Goal: Task Accomplishment & Management: Manage account settings

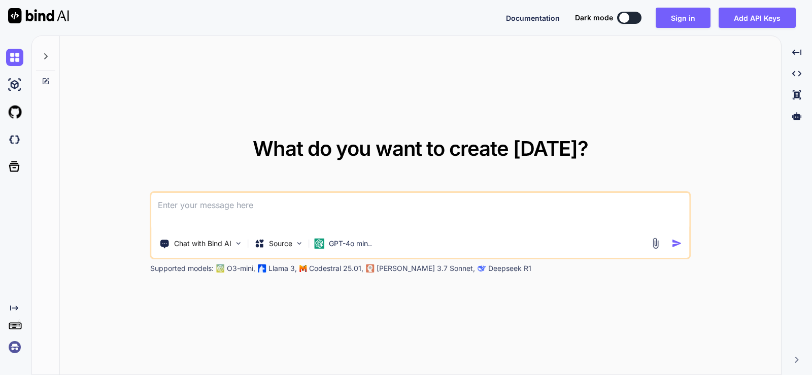
click at [652, 241] on img at bounding box center [655, 243] width 12 height 12
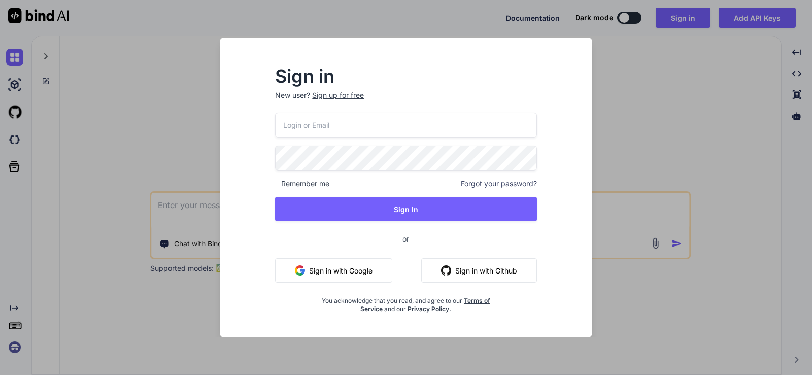
click at [481, 264] on button "Sign in with Github" at bounding box center [479, 270] width 116 height 24
type textarea "x"
click at [364, 123] on input "email" at bounding box center [405, 125] width 261 height 25
click at [493, 273] on div "Remember me Forgot your password? Sign In or Sign in with Google Sign in with G…" at bounding box center [405, 213] width 261 height 200
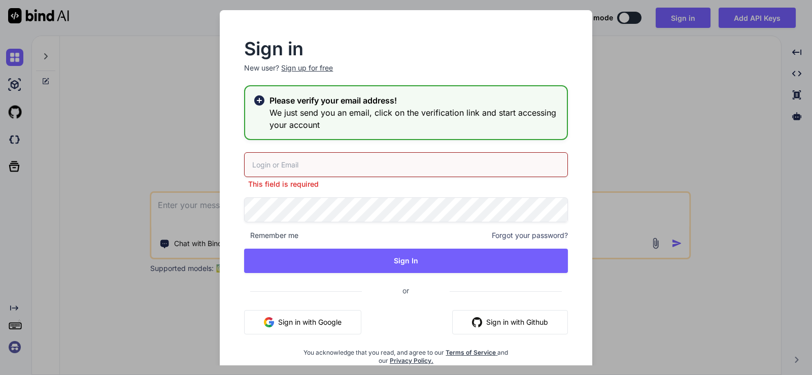
click at [321, 164] on input "email" at bounding box center [405, 164] width 323 height 25
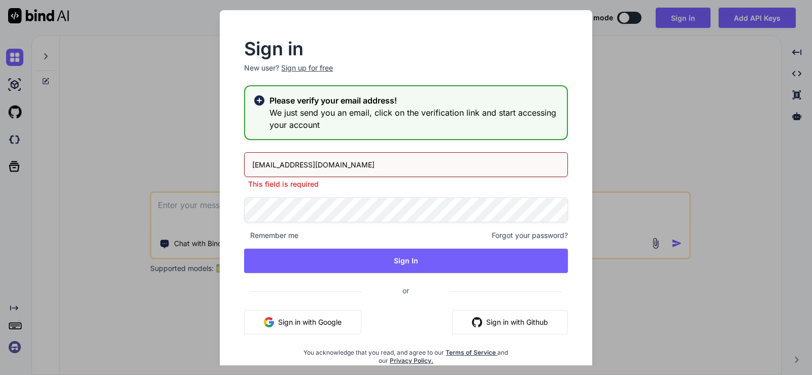
type input "[EMAIL_ADDRESS][DOMAIN_NAME]"
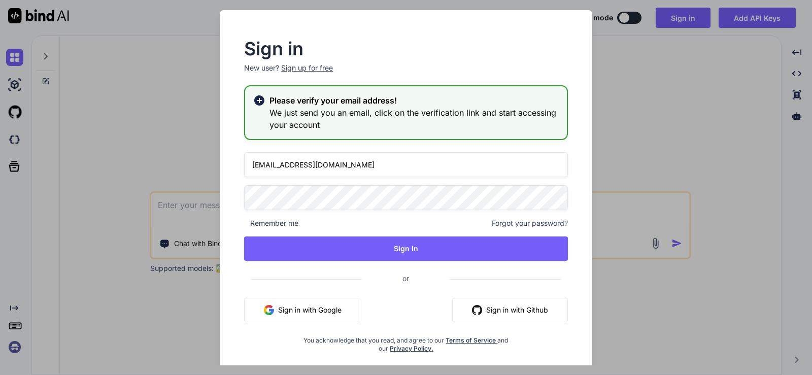
click at [512, 223] on div "[EMAIL_ADDRESS][DOMAIN_NAME] Remember me Forgot your password? Sign In or Sign …" at bounding box center [405, 252] width 323 height 200
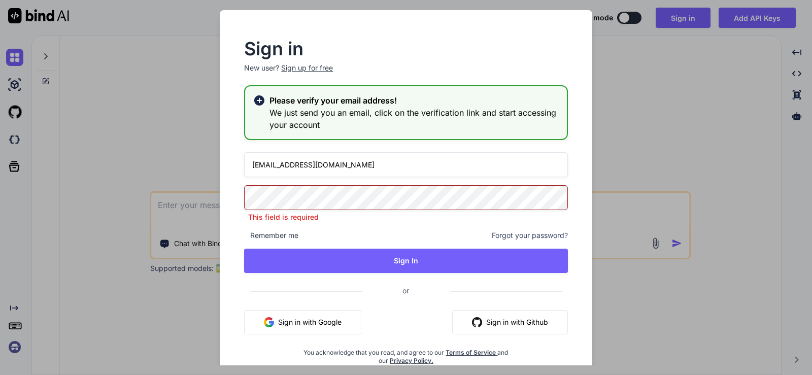
click at [519, 322] on button "Sign in with Github" at bounding box center [510, 322] width 116 height 24
click at [501, 235] on span "Forgot your password?" at bounding box center [530, 235] width 76 height 10
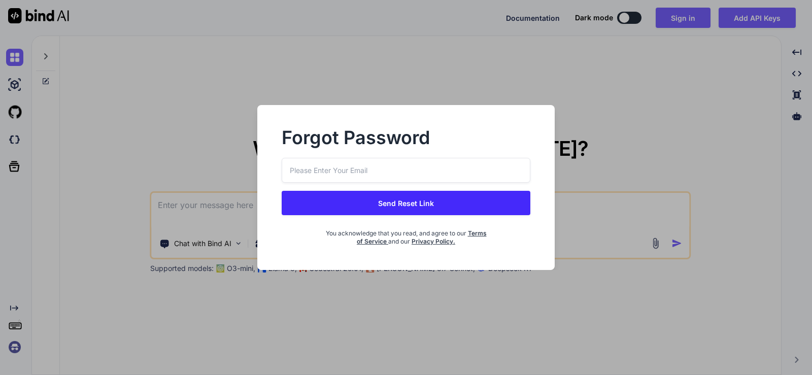
click at [292, 170] on input "email" at bounding box center [406, 170] width 249 height 25
click at [298, 167] on input "email" at bounding box center [406, 170] width 249 height 25
type input "[EMAIL_ADDRESS][DOMAIN_NAME]"
click at [364, 195] on button "Send Reset Link" at bounding box center [406, 203] width 249 height 24
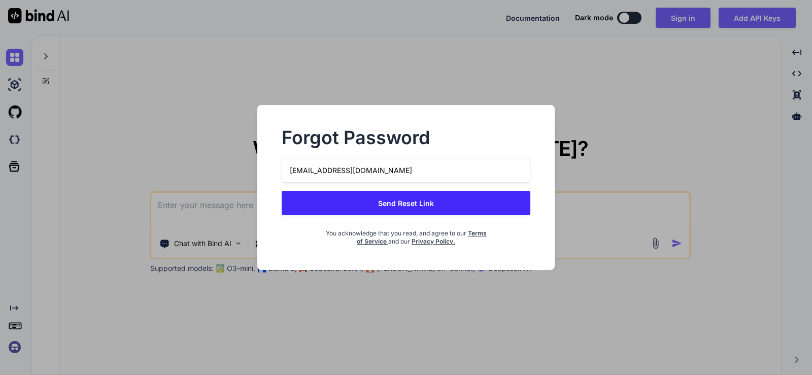
click at [364, 200] on button "Send Reset Link" at bounding box center [406, 203] width 249 height 24
click at [422, 200] on button "Send Reset Link" at bounding box center [406, 203] width 249 height 24
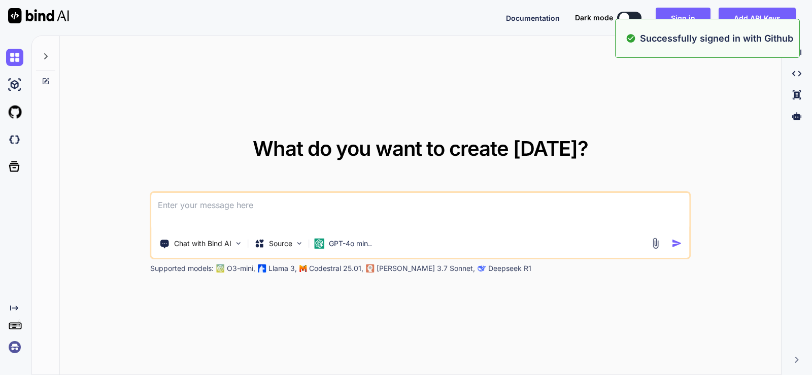
type textarea "x"
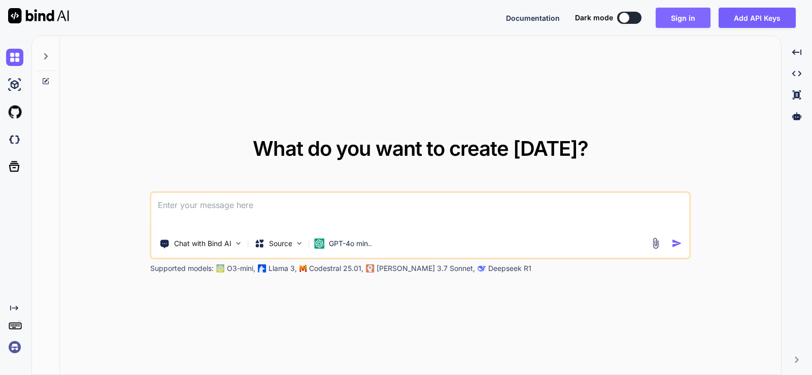
click at [683, 20] on button "Sign in" at bounding box center [682, 18] width 55 height 20
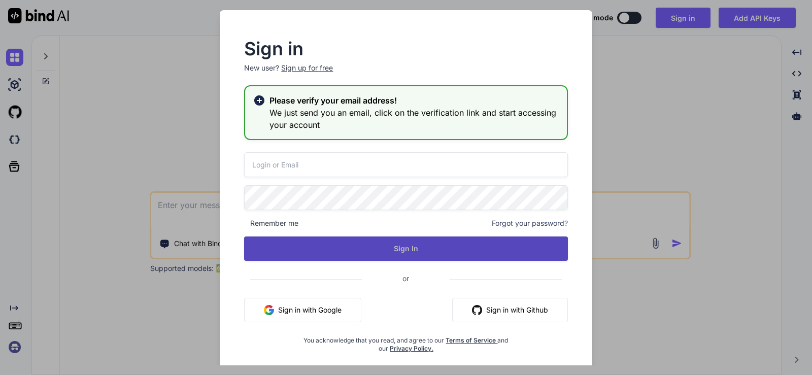
click at [388, 250] on button "Sign In" at bounding box center [405, 248] width 323 height 24
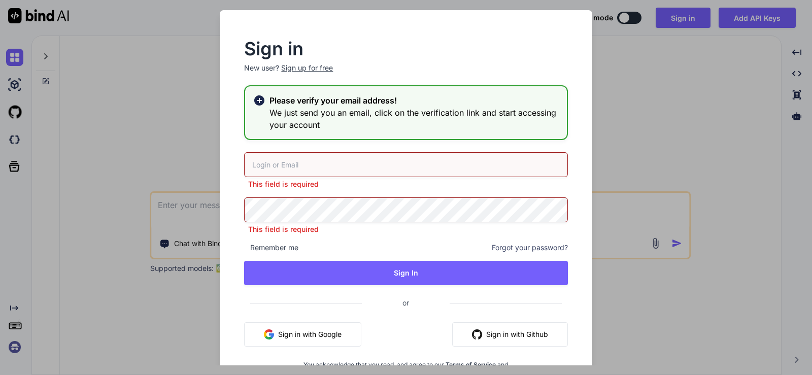
click at [317, 166] on input "email" at bounding box center [405, 164] width 323 height 25
type input "[EMAIL_ADDRESS][DOMAIN_NAME]"
